Goal: Find contact information: Find contact information

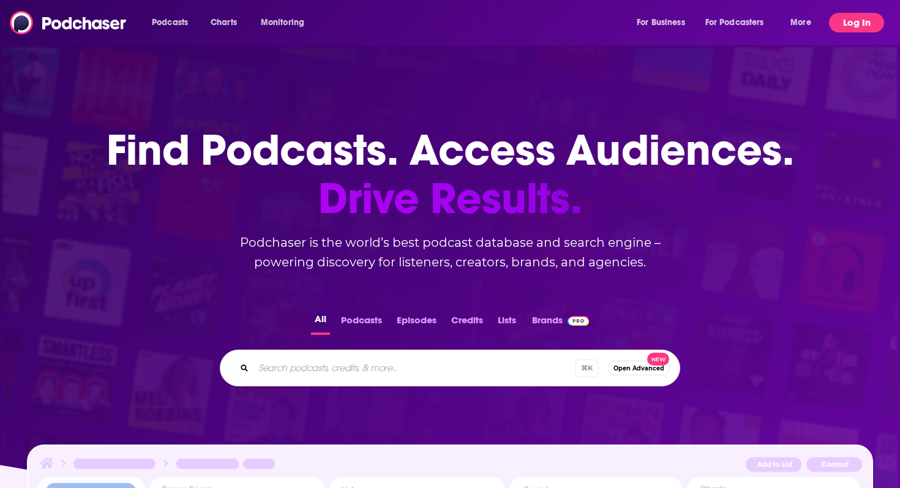
click at [850, 18] on button "Log In" at bounding box center [856, 23] width 55 height 20
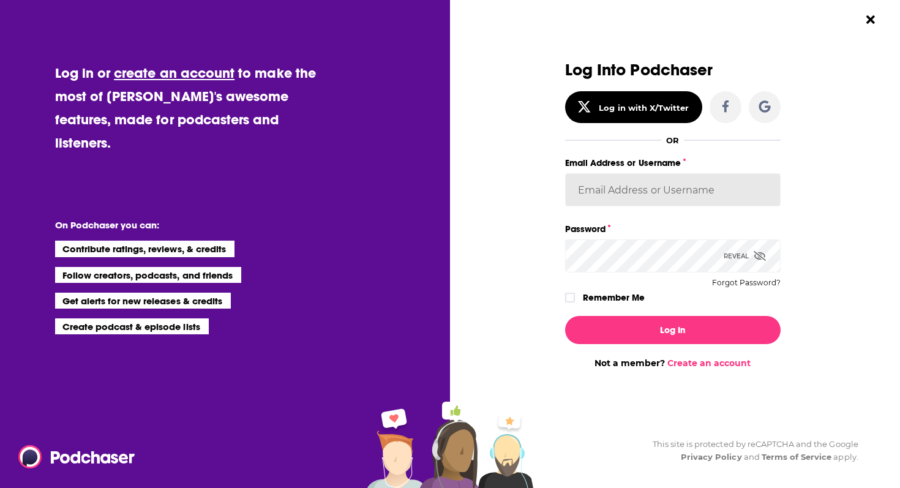
click at [637, 190] on input "Email Address or Username" at bounding box center [672, 189] width 215 height 33
type input "danikarchmer"
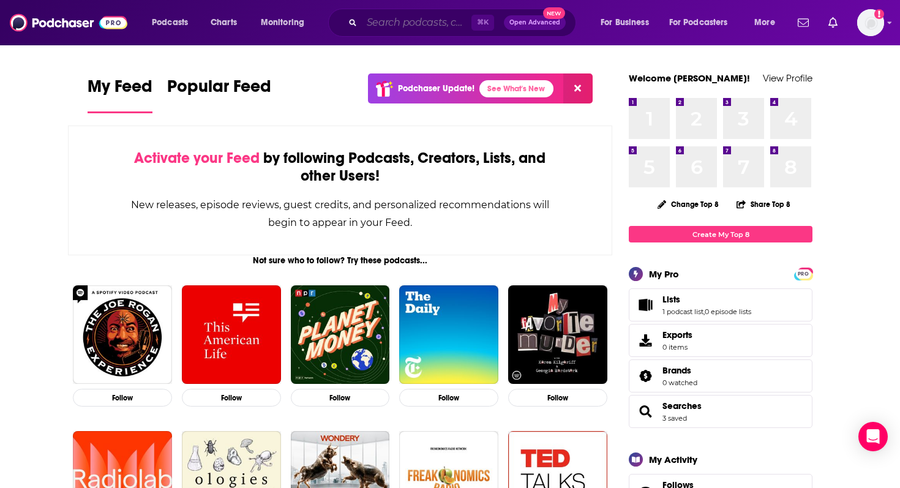
click at [430, 23] on input "Search podcasts, credits, & more..." at bounding box center [417, 23] width 110 height 20
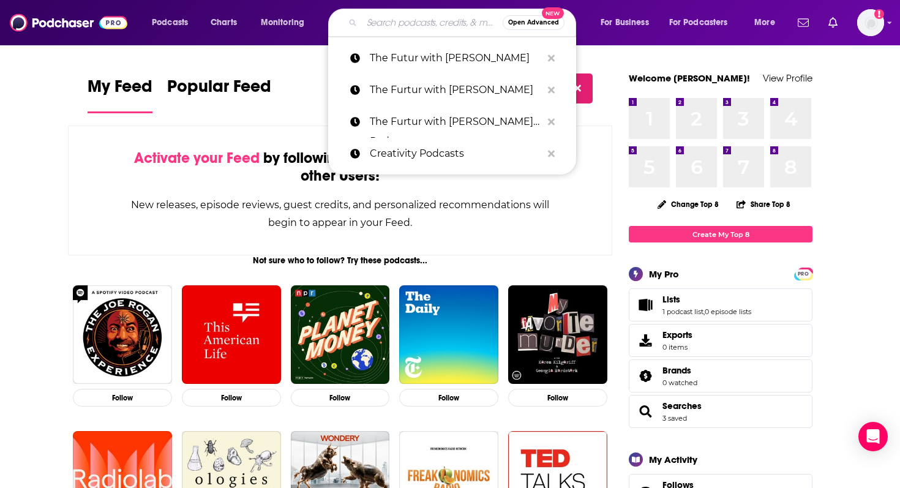
paste input "Origins - Inside Venture Capital"
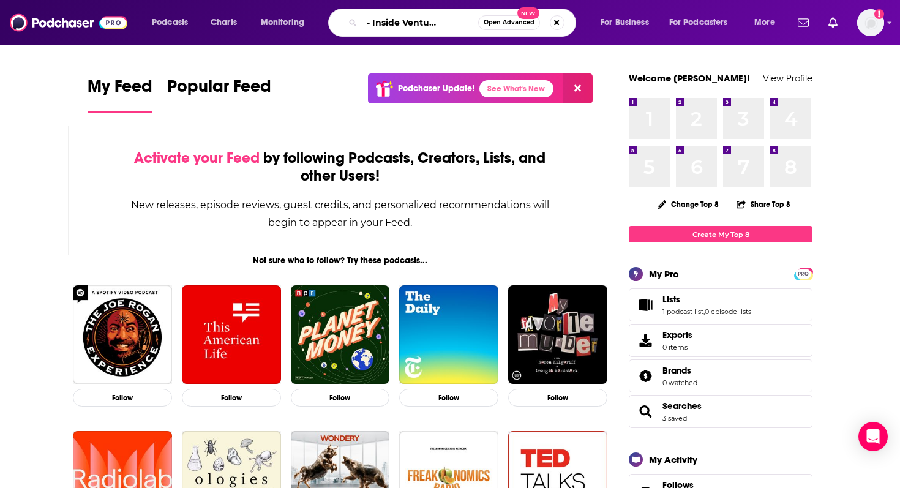
type input "Origins - Inside Venture Capital"
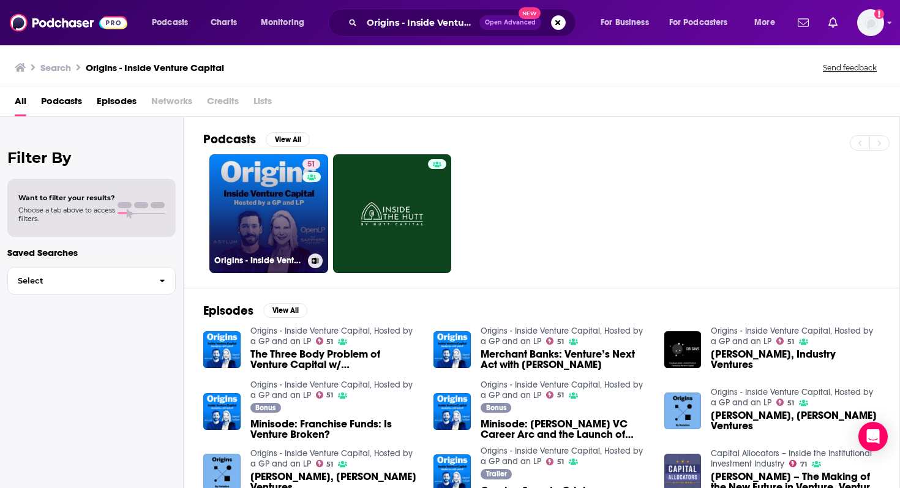
click at [315, 198] on div "51" at bounding box center [312, 206] width 21 height 94
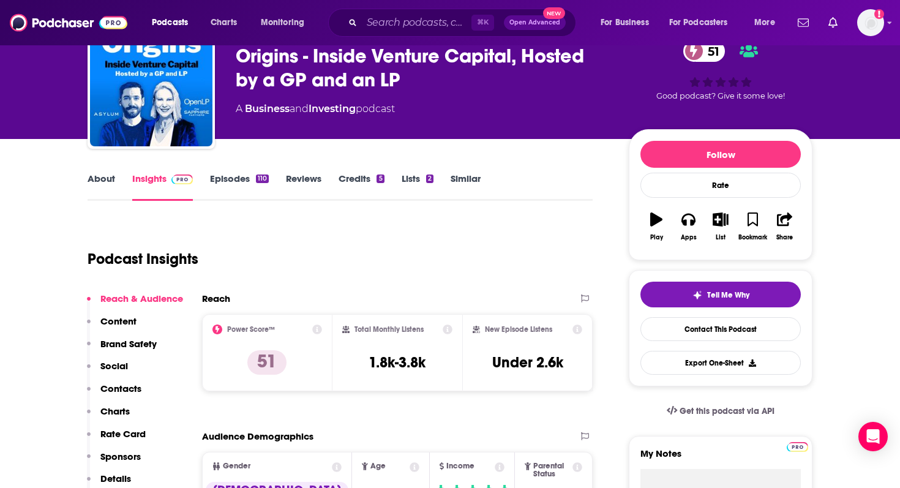
click at [127, 386] on p "Contacts" at bounding box center [120, 389] width 41 height 12
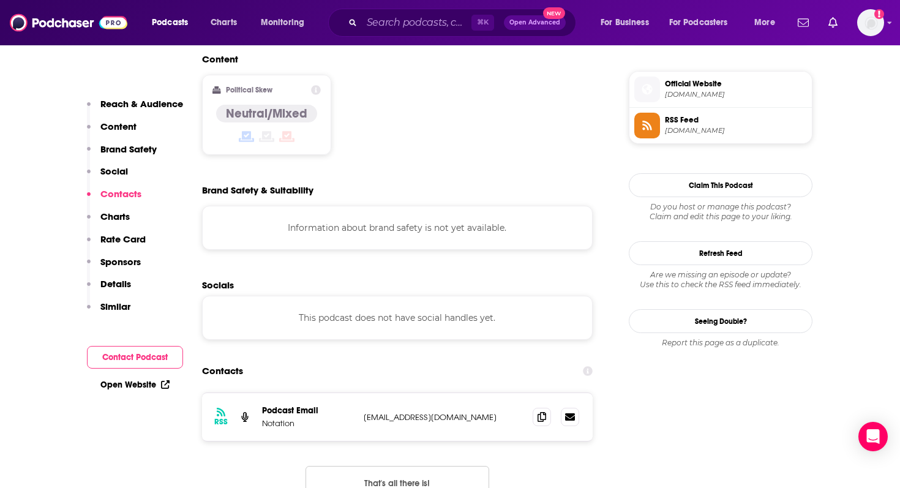
scroll to position [1087, 0]
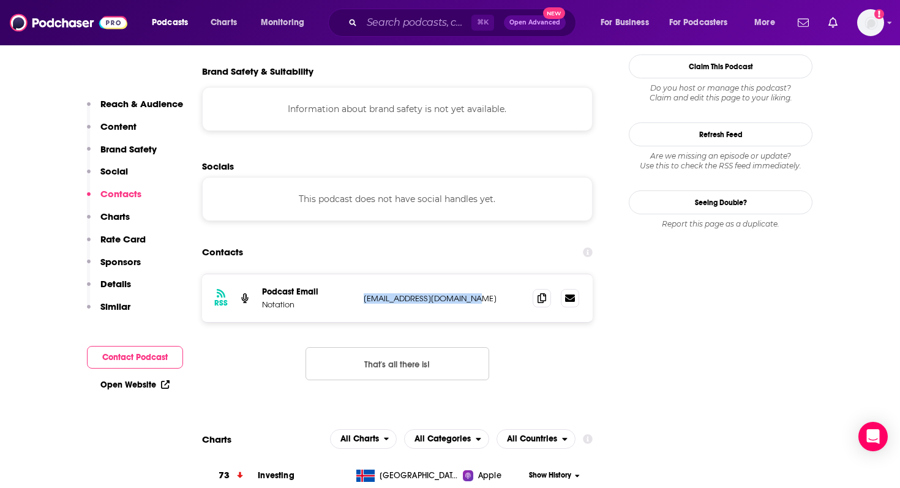
drag, startPoint x: 477, startPoint y: 224, endPoint x: 360, endPoint y: 226, distance: 117.6
click at [360, 274] on div "RSS Podcast Email Notation [EMAIL_ADDRESS][DOMAIN_NAME] [EMAIL_ADDRESS][DOMAIN_…" at bounding box center [397, 298] width 391 height 48
copy p "[EMAIL_ADDRESS][DOMAIN_NAME]"
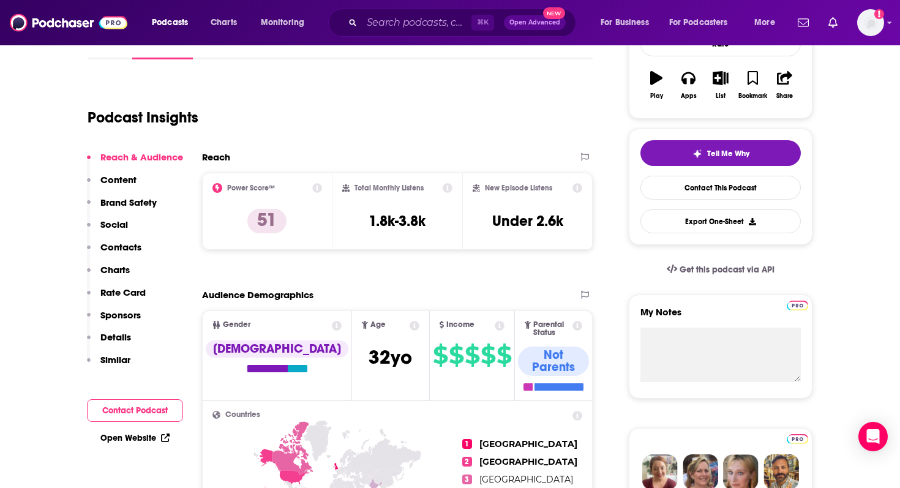
scroll to position [209, 0]
